Goal: Task Accomplishment & Management: Use online tool/utility

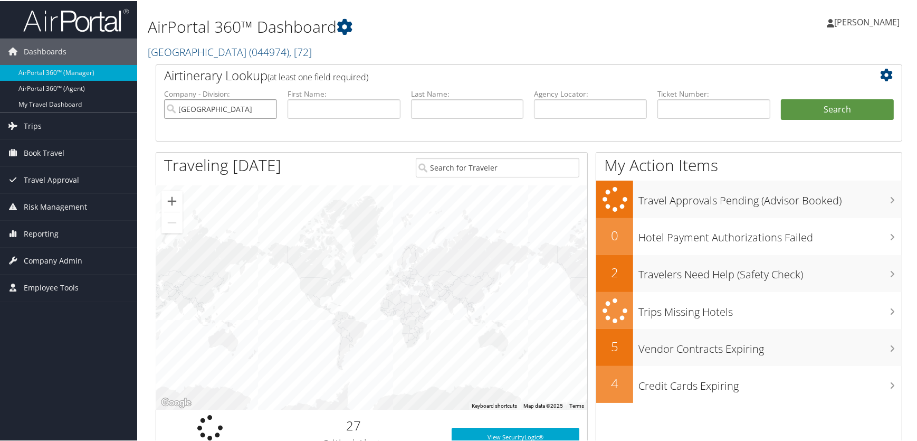
click at [269, 107] on input "salt lake county" at bounding box center [220, 108] width 113 height 20
click at [675, 107] on input "text" at bounding box center [713, 108] width 113 height 20
paste input "No quote(s) selected"
type input "No quote(s) selected"
drag, startPoint x: 747, startPoint y: 109, endPoint x: 32, endPoint y: 112, distance: 714.3
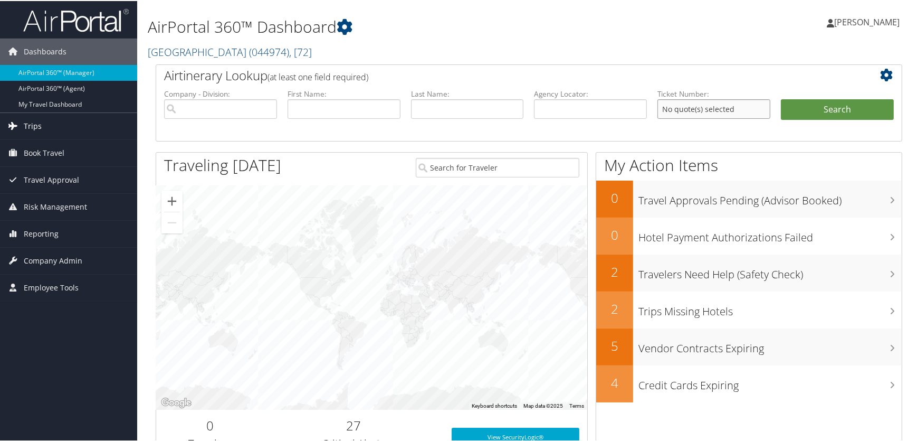
click at [691, 113] on input "text" at bounding box center [713, 108] width 113 height 20
paste input "8900897701045"
type input "8900897701045"
click at [838, 110] on button "Search" at bounding box center [837, 108] width 113 height 21
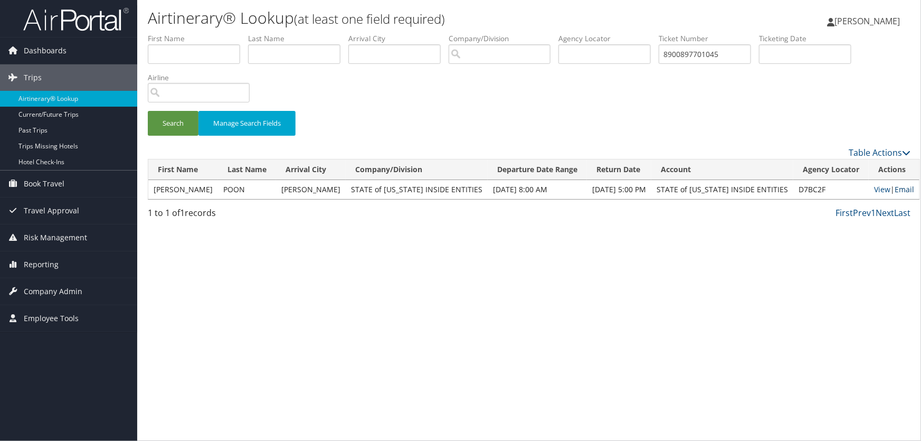
click at [897, 187] on link "Email" at bounding box center [904, 189] width 20 height 10
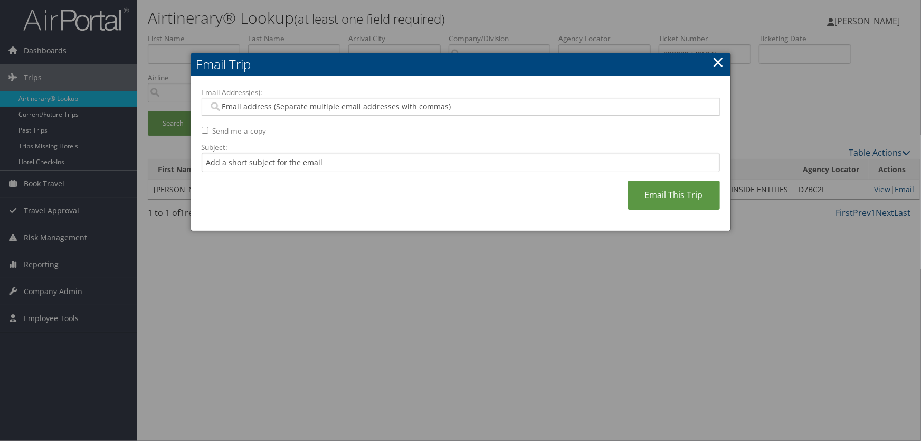
click at [241, 107] on input "Email Address(es):" at bounding box center [460, 106] width 504 height 11
type input "mmbrewster"
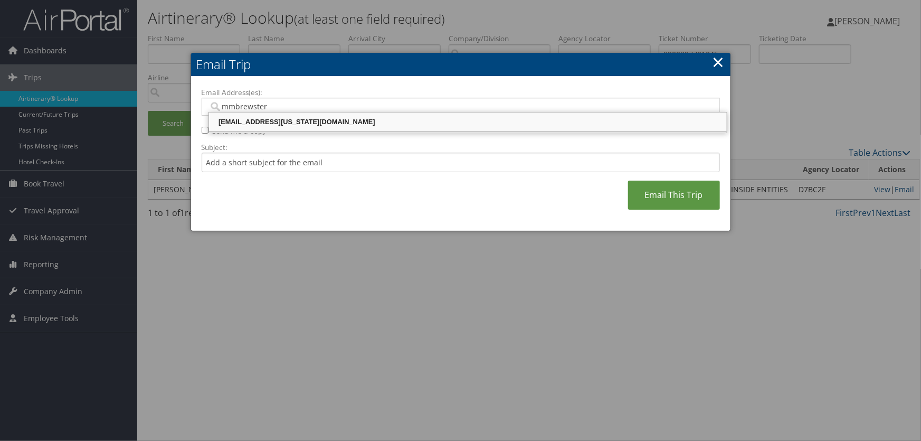
click at [292, 126] on div "mmbrewster@utah.gov" at bounding box center [468, 122] width 514 height 11
type input "mmbrewster@utah.gov"
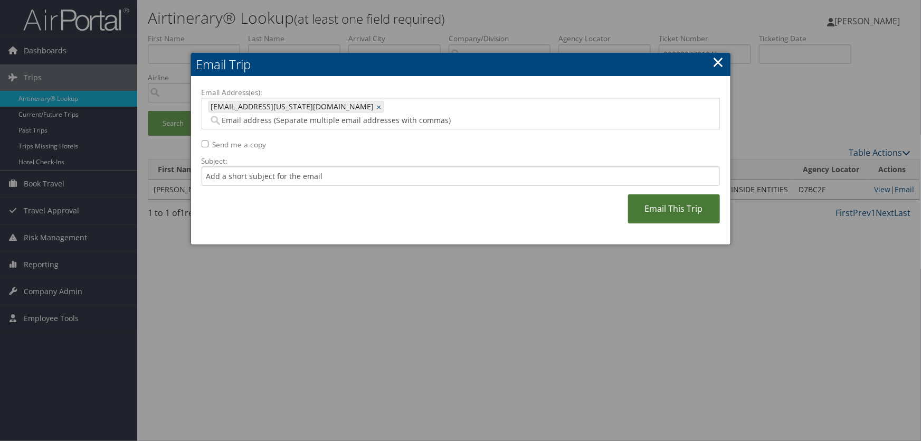
click at [668, 194] on link "Email This Trip" at bounding box center [674, 208] width 92 height 29
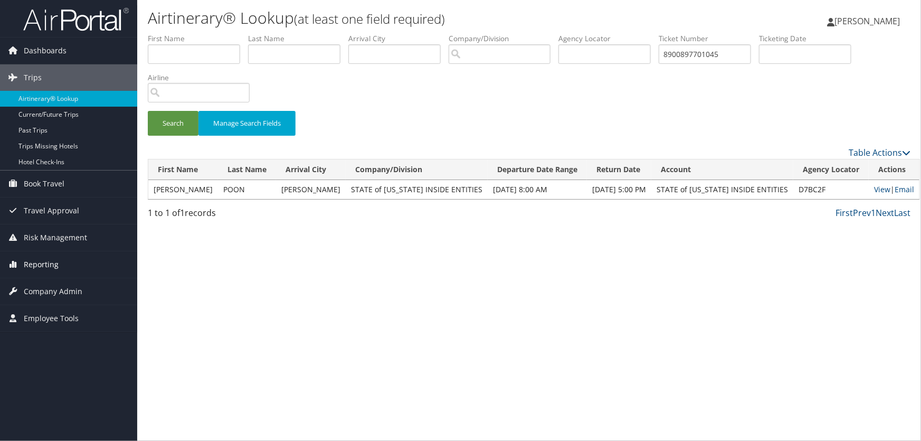
click at [45, 266] on span "Reporting" at bounding box center [41, 264] width 35 height 26
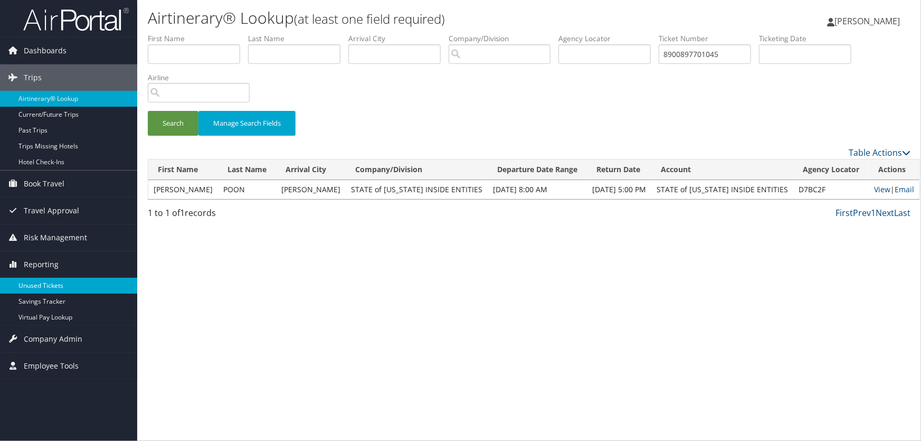
click at [42, 283] on link "Unused Tickets" at bounding box center [68, 286] width 137 height 16
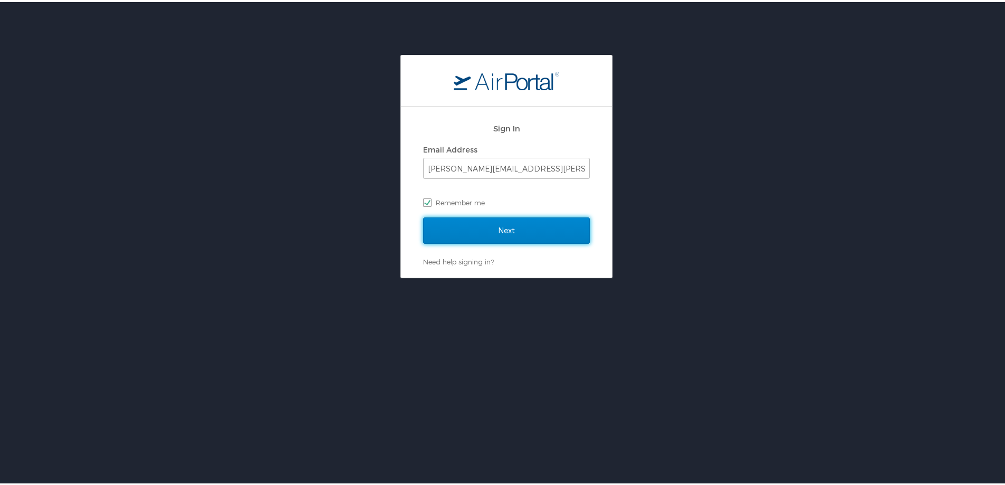
click at [509, 235] on input "Next" at bounding box center [506, 228] width 167 height 26
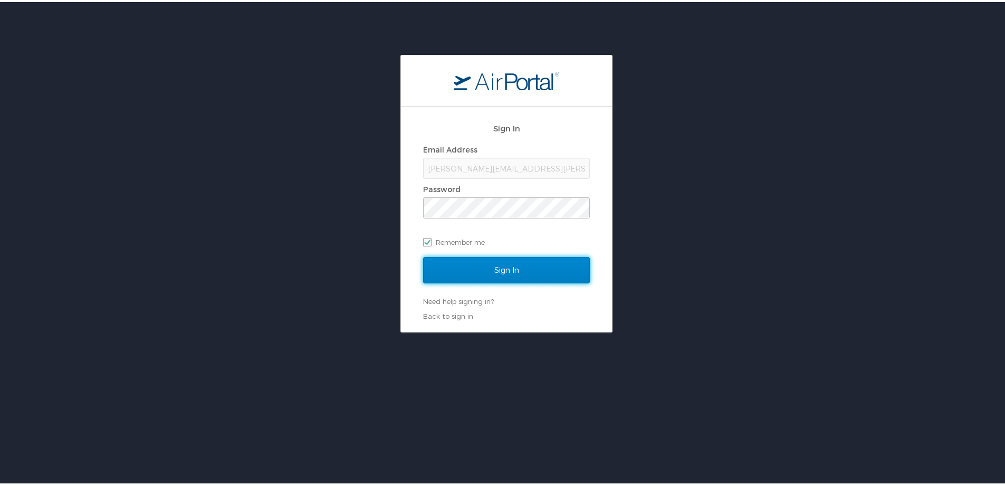
click at [488, 265] on input "Sign In" at bounding box center [506, 268] width 167 height 26
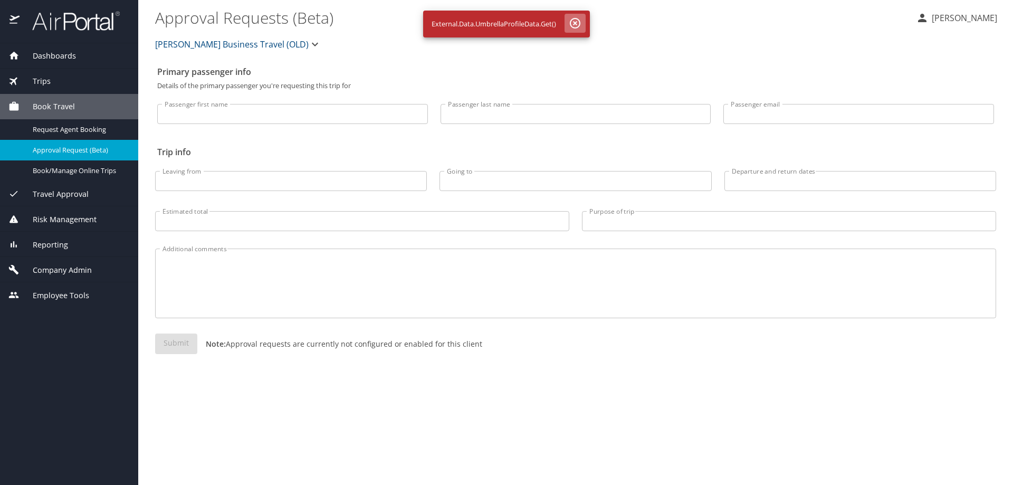
click at [576, 24] on icon "button" at bounding box center [575, 23] width 11 height 11
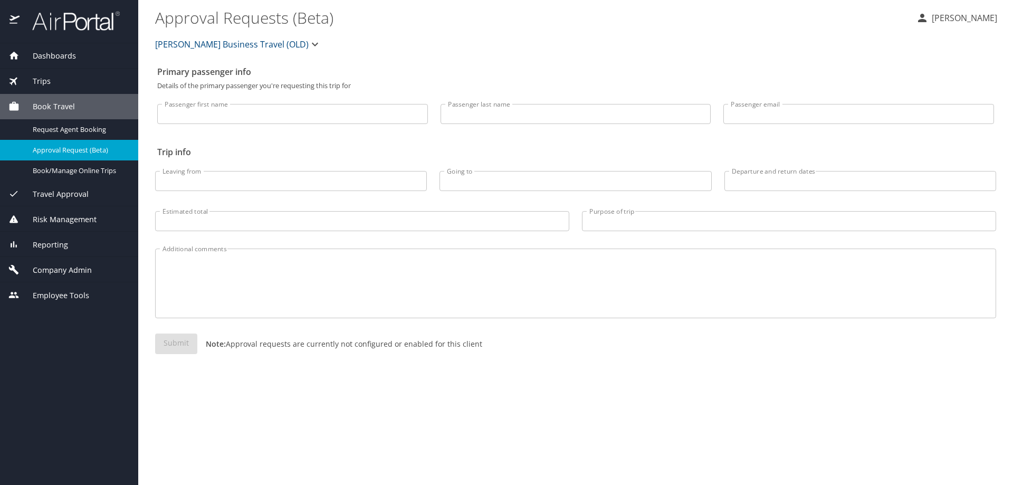
click at [54, 243] on span "Reporting" at bounding box center [44, 245] width 49 height 12
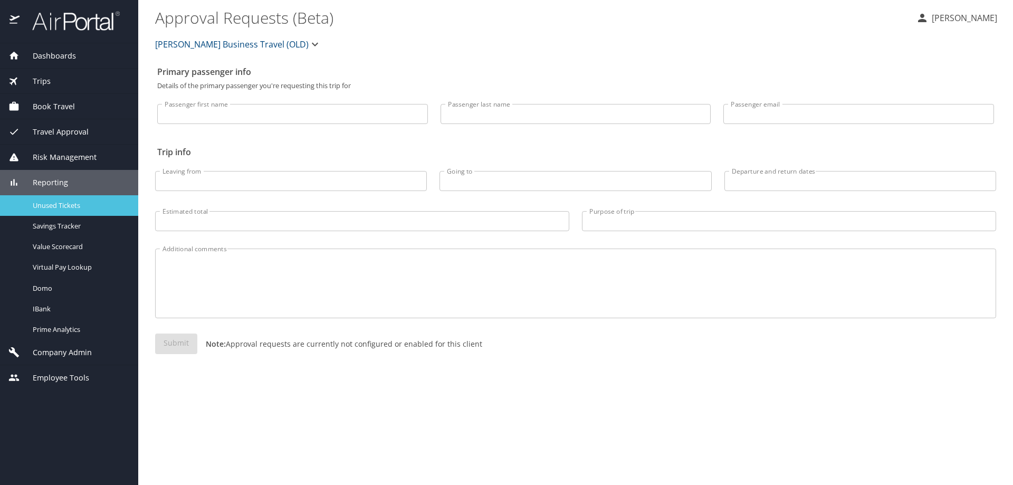
click at [62, 208] on span "Unused Tickets" at bounding box center [79, 205] width 93 height 10
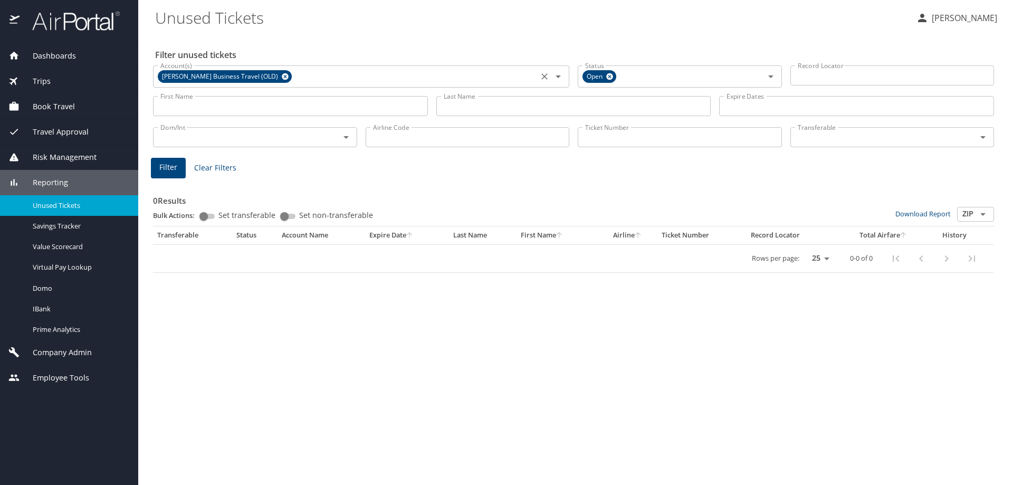
click at [283, 76] on icon at bounding box center [285, 76] width 7 height 7
click at [467, 107] on input "Last Name" at bounding box center [573, 106] width 275 height 20
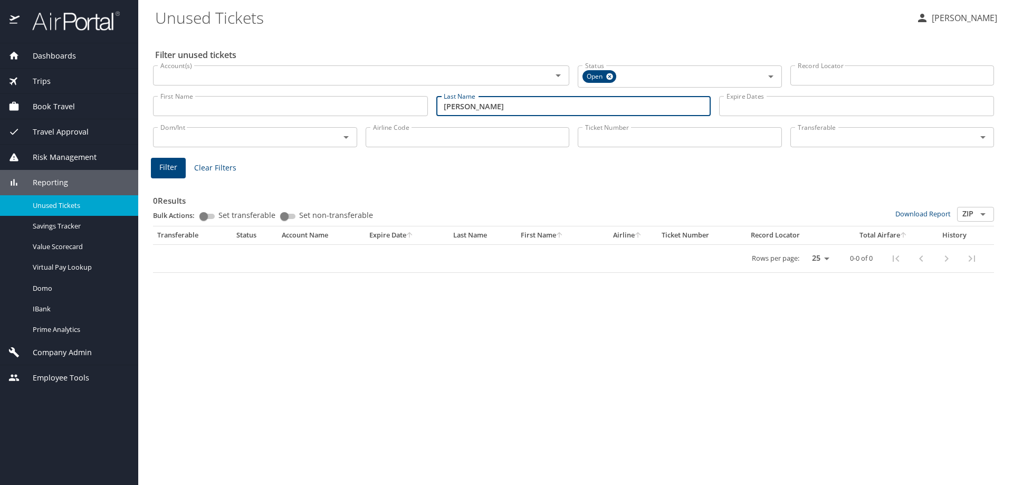
type input "[PERSON_NAME]"
click at [179, 168] on button "Filter" at bounding box center [168, 168] width 35 height 21
